Goal: Information Seeking & Learning: Stay updated

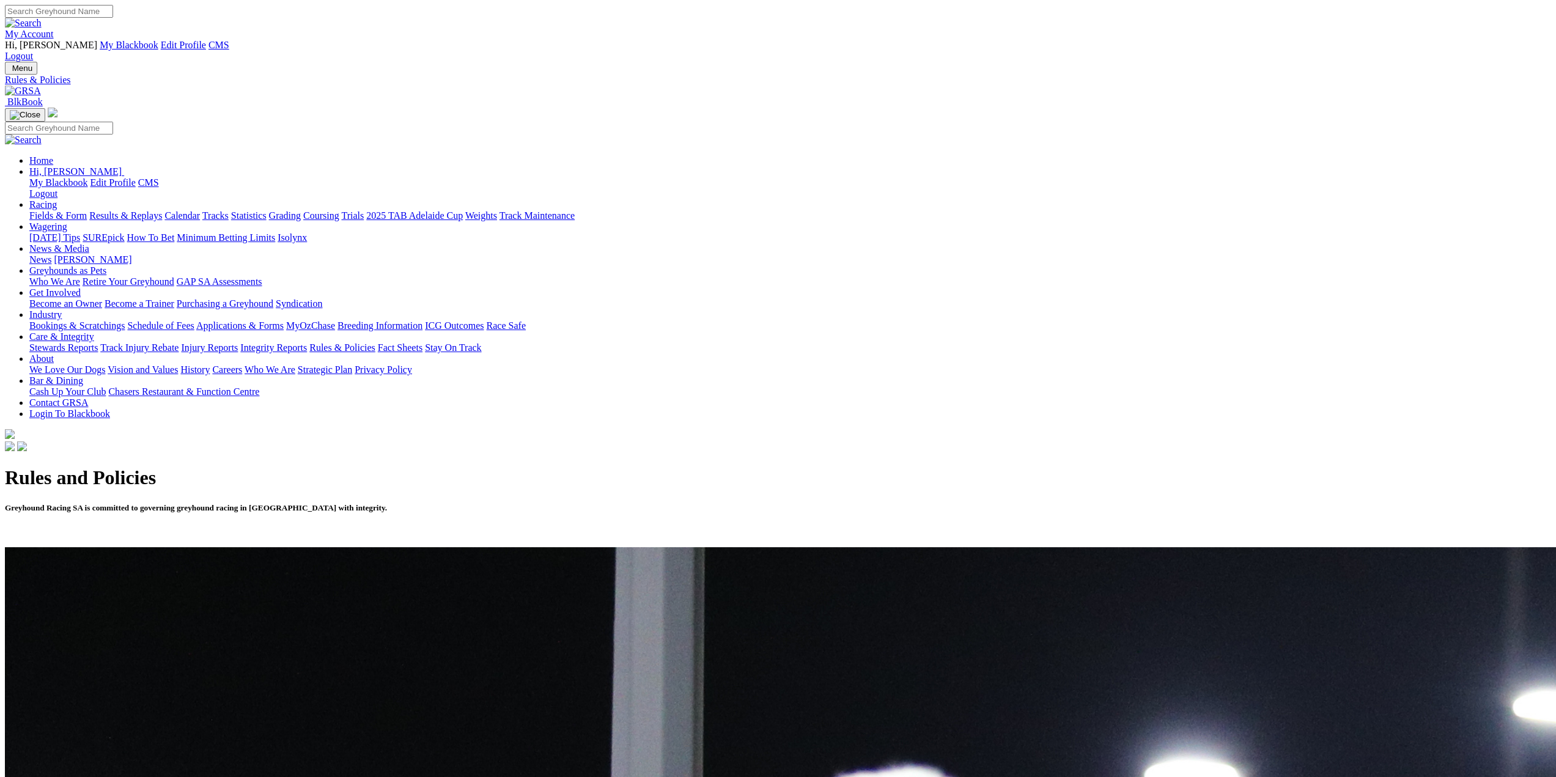
click at [89, 243] on link "News & Media" at bounding box center [59, 248] width 60 height 10
click at [51, 254] on link "News" at bounding box center [40, 259] width 22 height 10
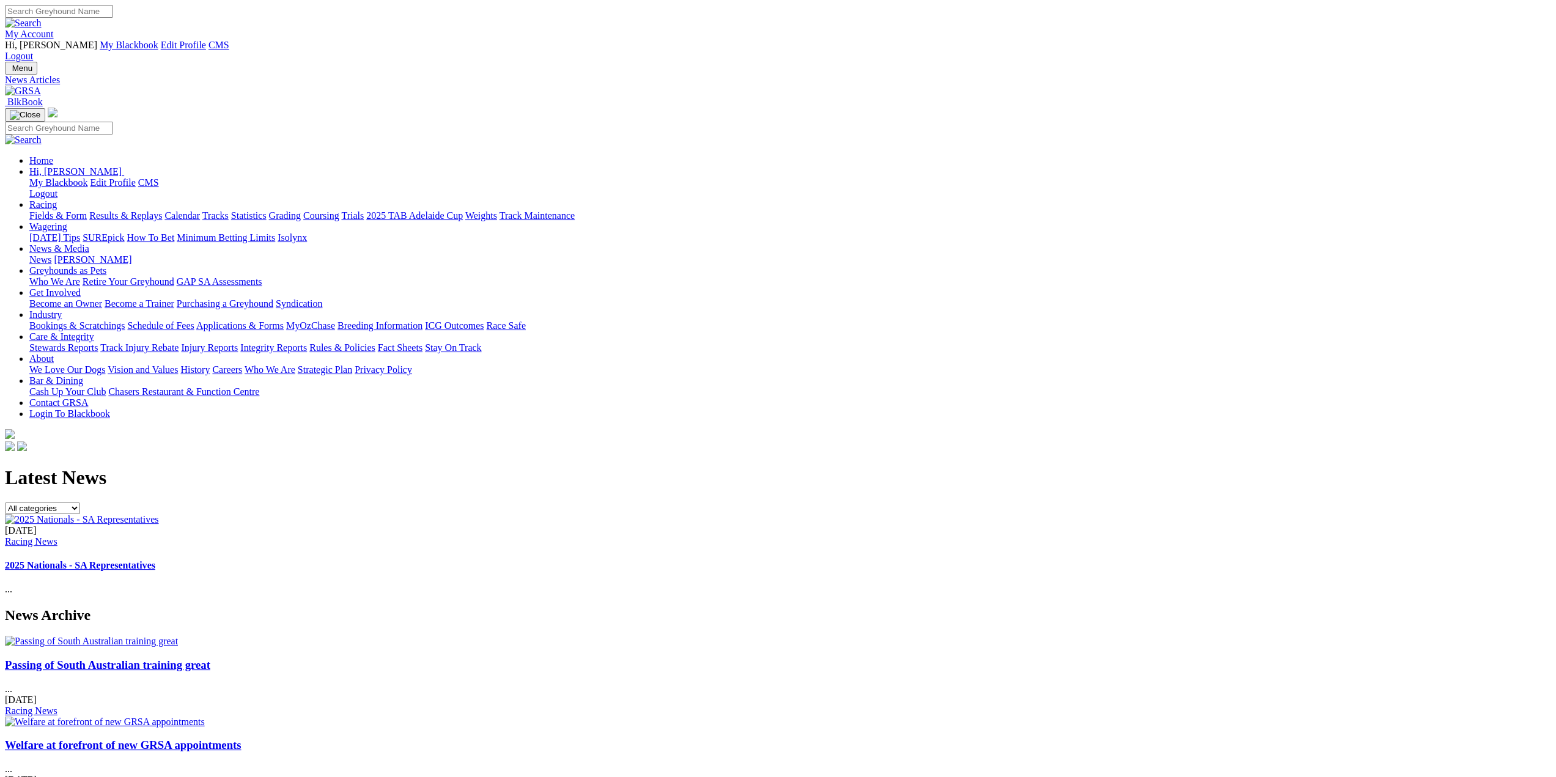
click at [159, 514] on img at bounding box center [82, 519] width 154 height 11
